Goal: Information Seeking & Learning: Learn about a topic

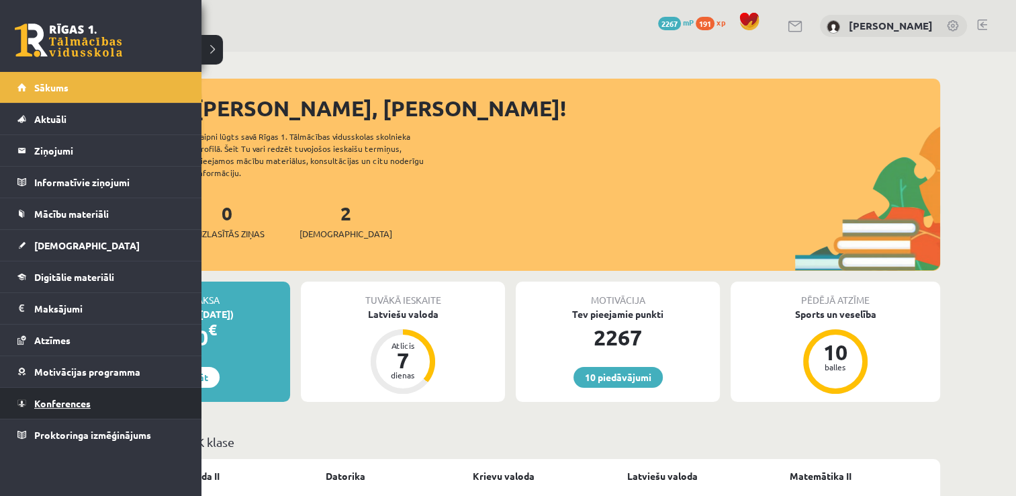
click at [59, 407] on link "Konferences" at bounding box center [100, 402] width 167 height 31
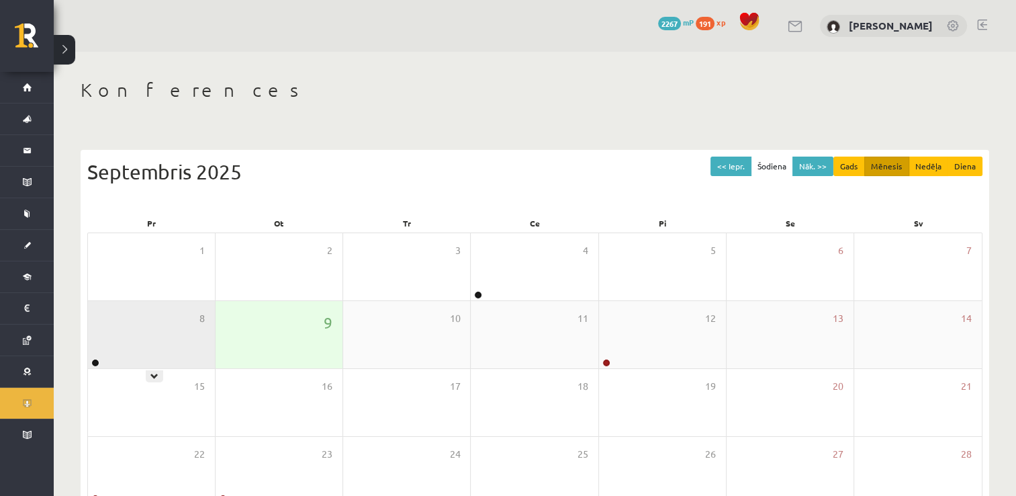
click at [156, 341] on div "8" at bounding box center [151, 334] width 127 height 67
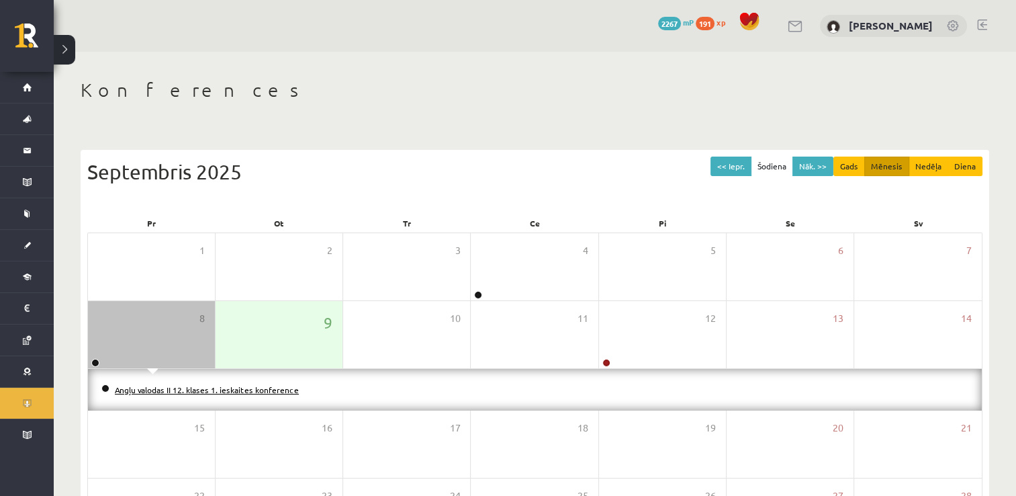
click at [146, 387] on link "Angļu valodas II 12. klases 1. ieskaites konference" at bounding box center [207, 389] width 184 height 11
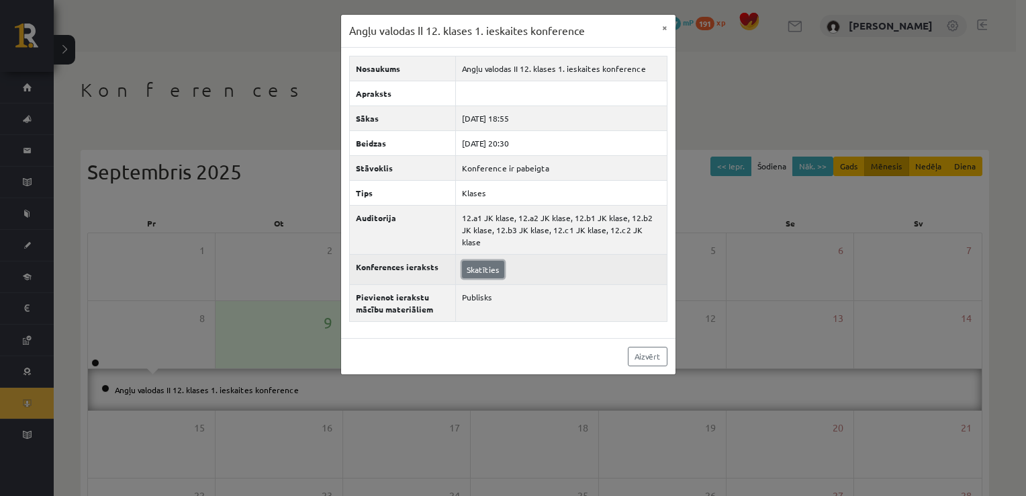
click at [476, 261] on link "Skatīties" at bounding box center [483, 269] width 42 height 17
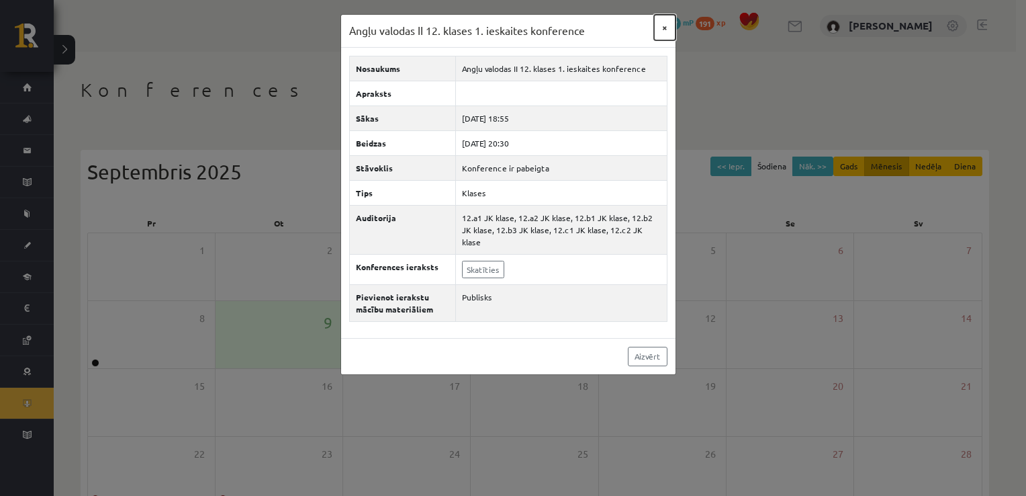
click at [673, 28] on button "×" at bounding box center [664, 28] width 21 height 26
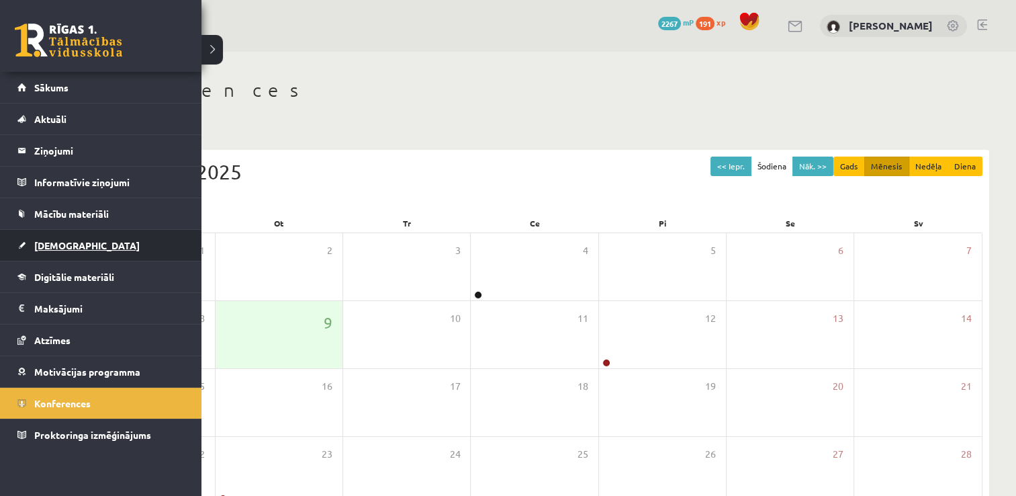
click at [64, 240] on span "[DEMOGRAPHIC_DATA]" at bounding box center [86, 245] width 105 height 12
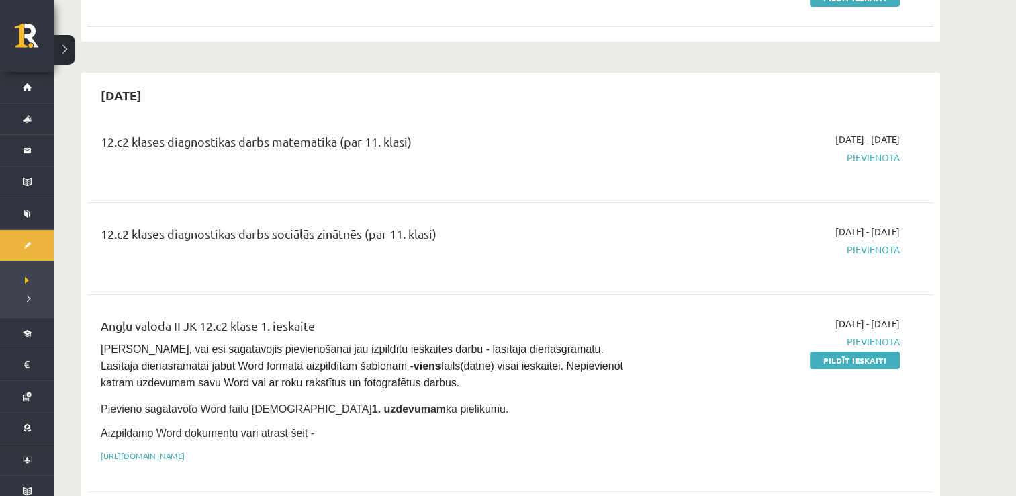
scroll to position [269, 0]
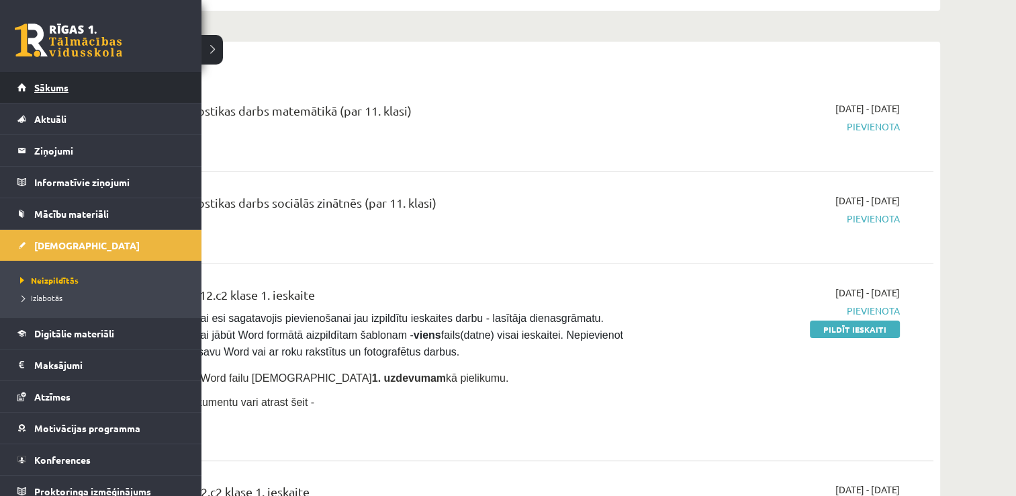
click at [26, 82] on link "Sākums" at bounding box center [100, 87] width 167 height 31
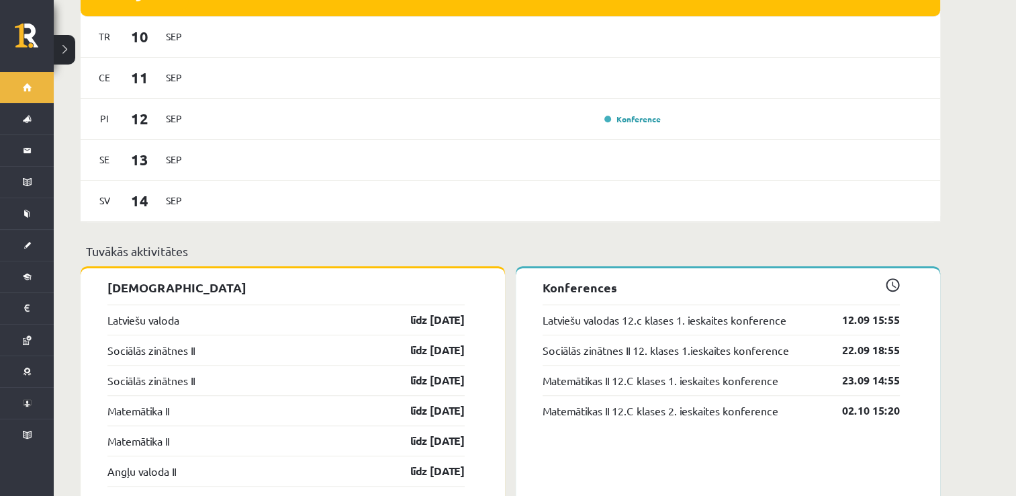
scroll to position [873, 0]
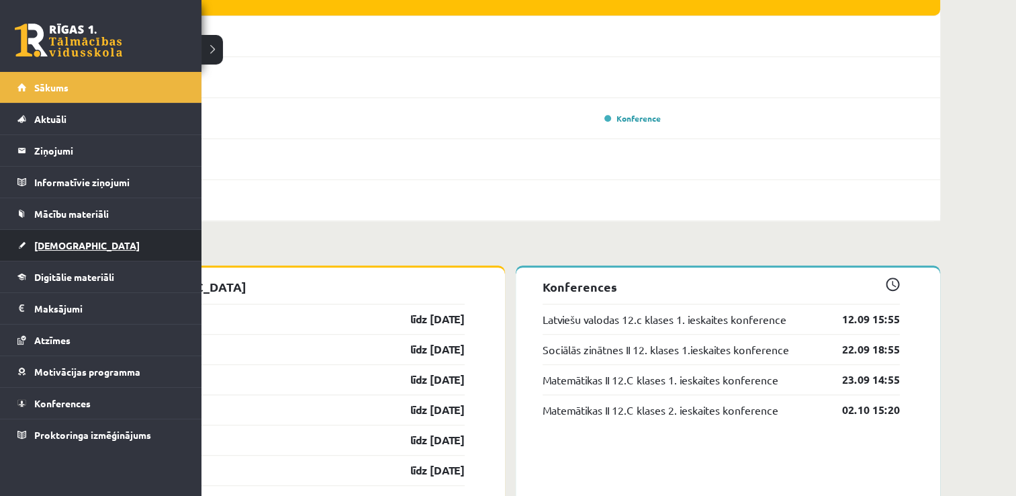
click at [47, 246] on span "[DEMOGRAPHIC_DATA]" at bounding box center [86, 245] width 105 height 12
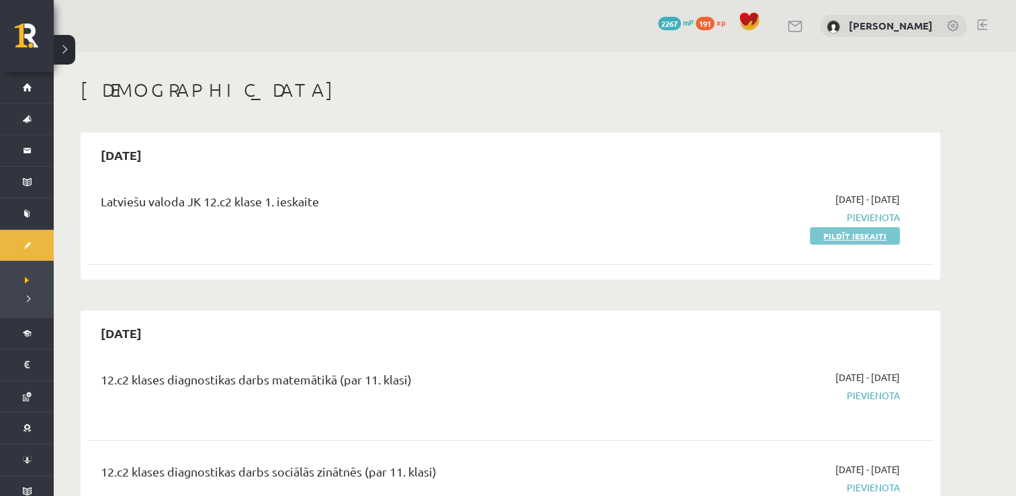
click at [854, 230] on link "Pildīt ieskaiti" at bounding box center [855, 235] width 90 height 17
